Goal: Task Accomplishment & Management: Use online tool/utility

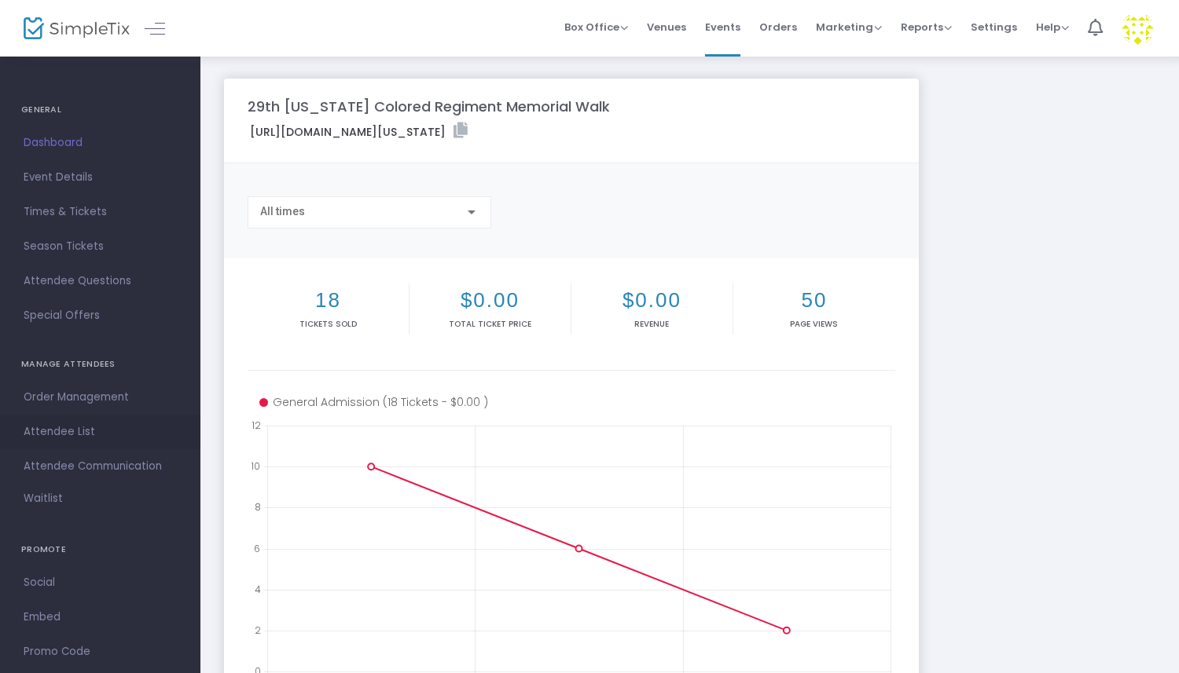
click at [68, 439] on span "Attendee List" at bounding box center [100, 432] width 153 height 20
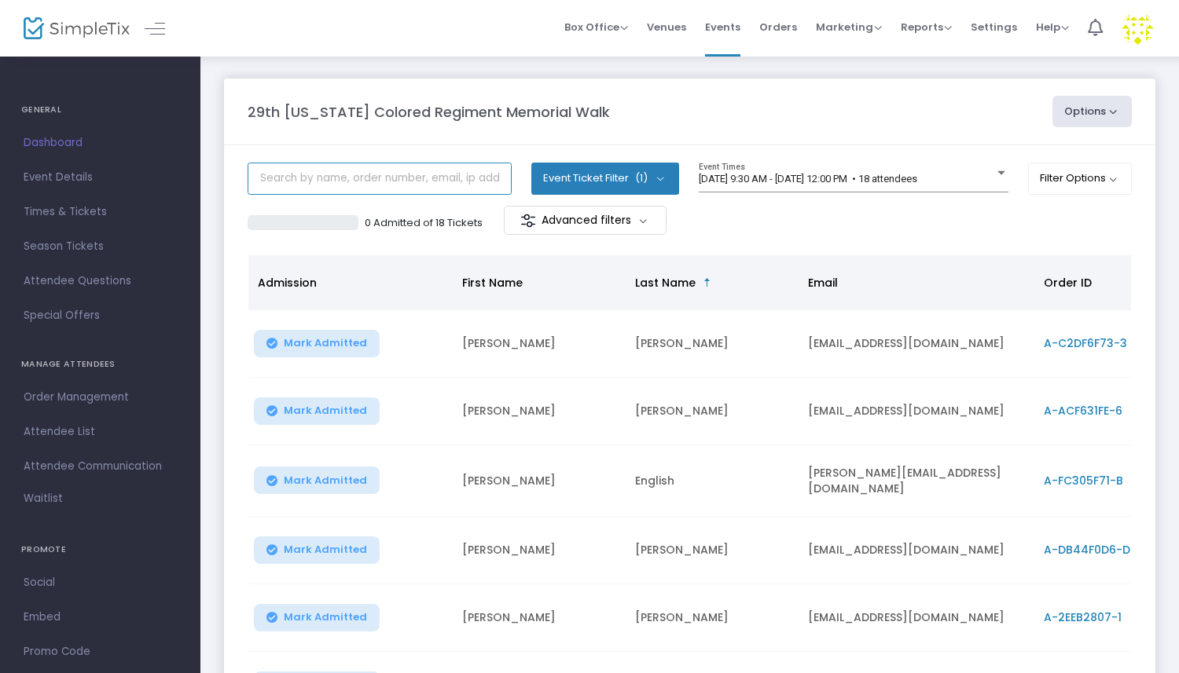
click at [438, 184] on input "text" at bounding box center [379, 179] width 264 height 32
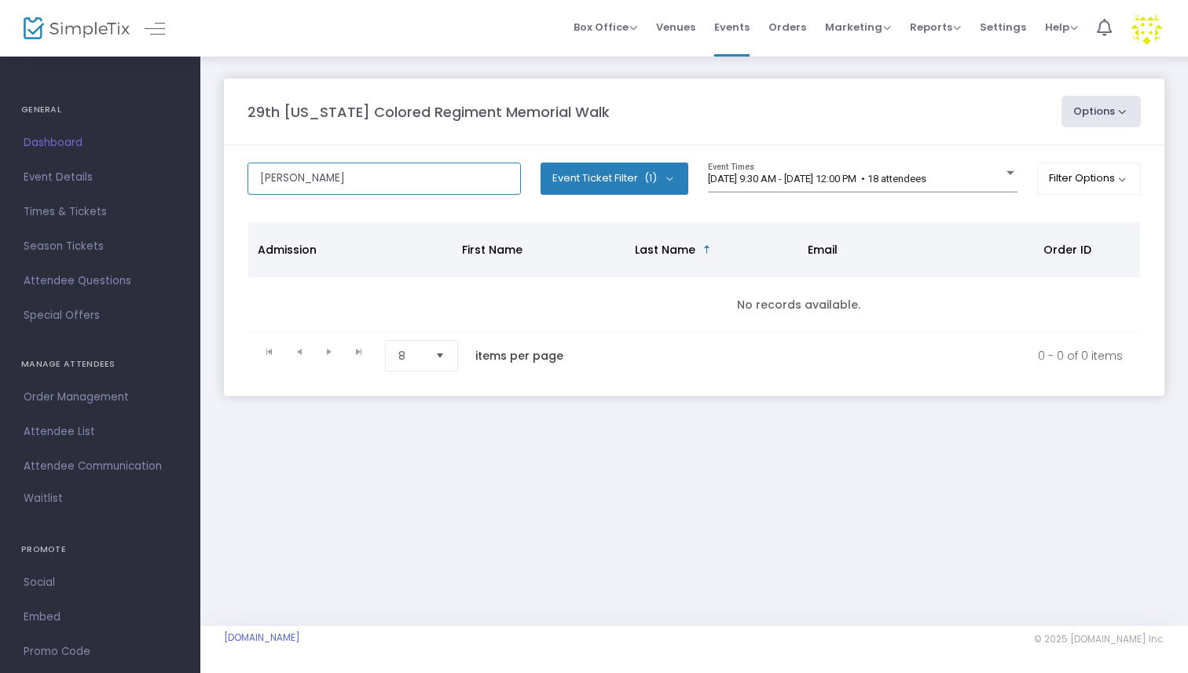
click at [280, 175] on input "[PERSON_NAME]" at bounding box center [383, 179] width 273 height 32
type input "[PERSON_NAME]"
